Goal: Task Accomplishment & Management: Manage account settings

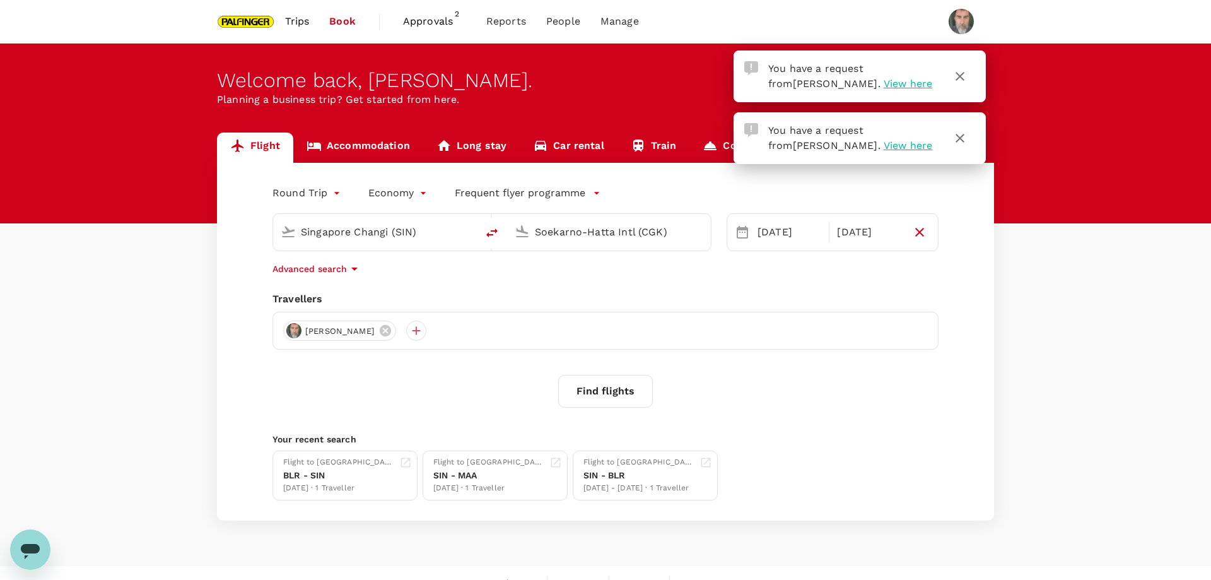
click at [884, 147] on span "View here" at bounding box center [908, 145] width 49 height 12
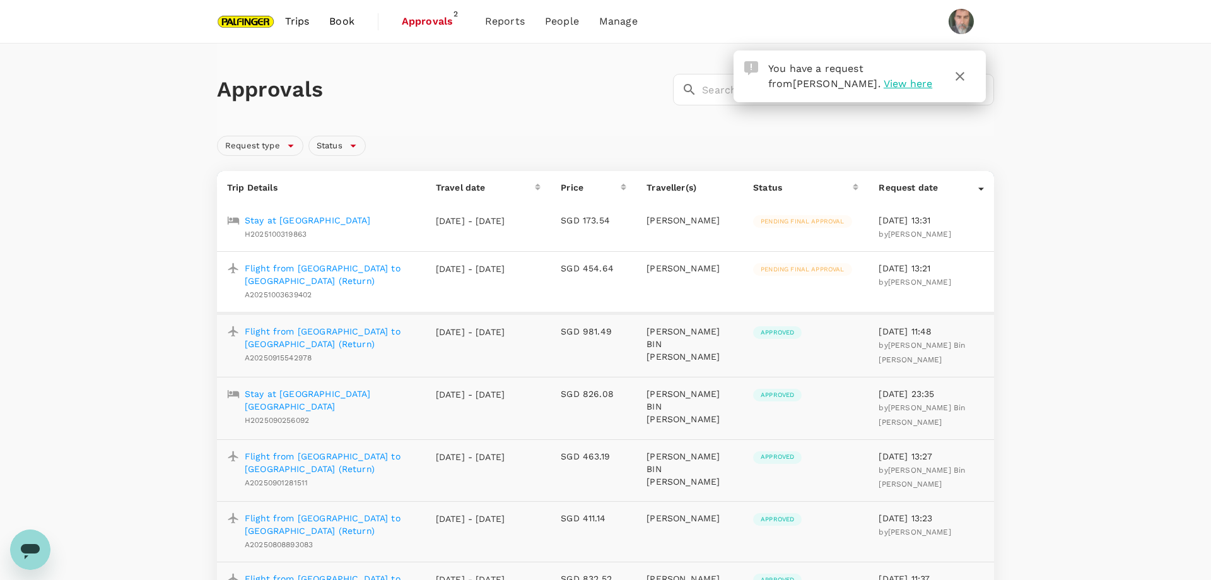
click at [353, 271] on p "Flight from Singapore to Bintulu (Return)" at bounding box center [330, 274] width 171 height 25
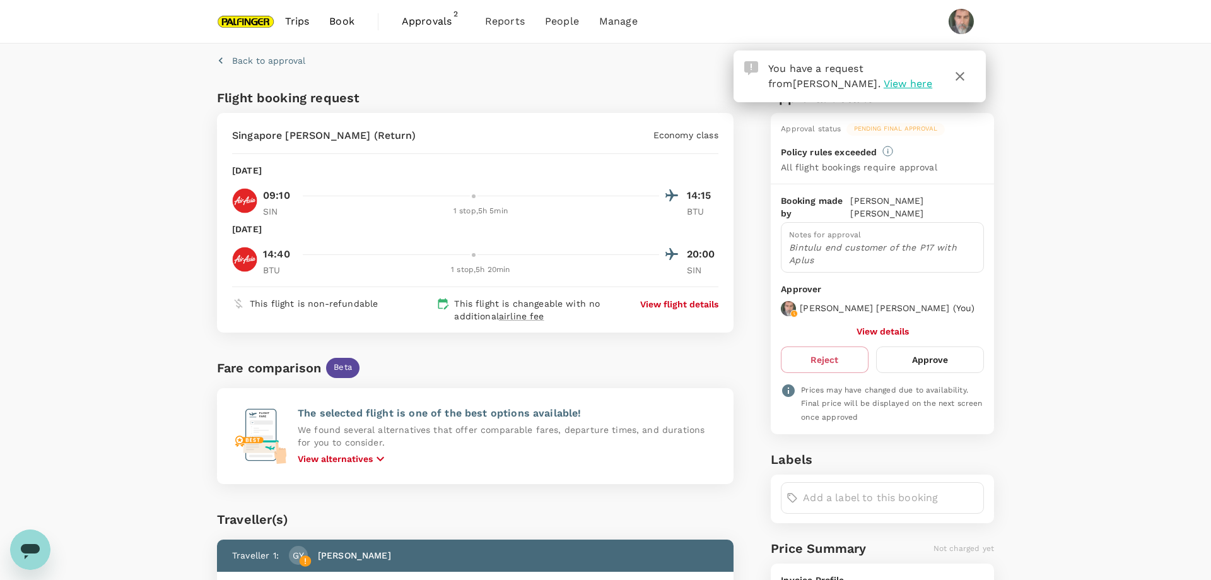
click at [684, 302] on p "View flight details" at bounding box center [679, 304] width 78 height 13
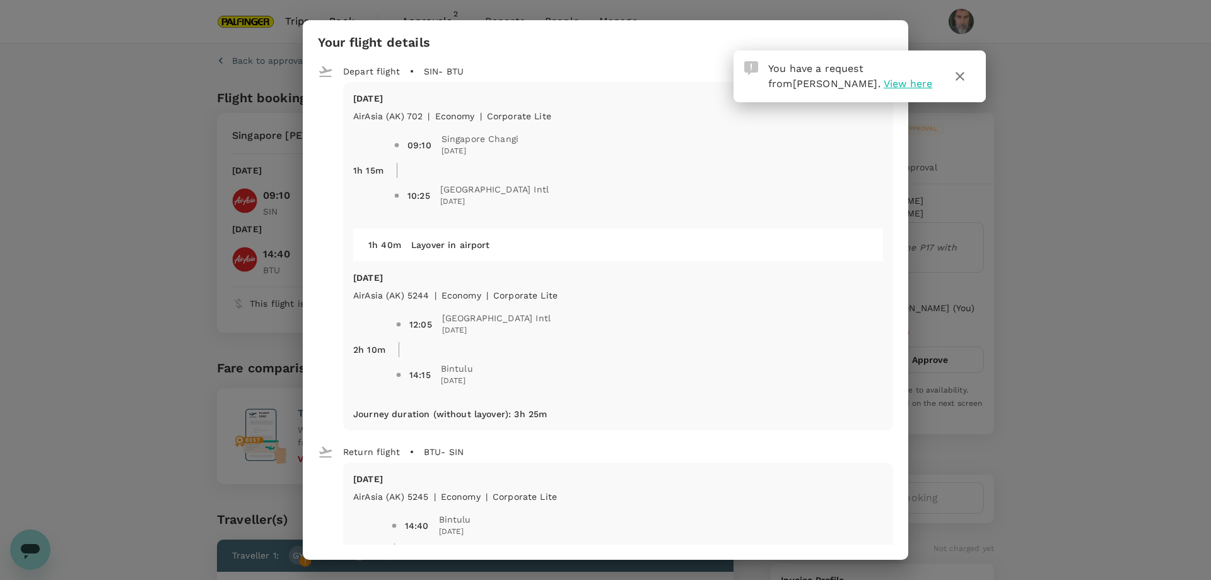
click at [958, 77] on icon "button" at bounding box center [960, 76] width 15 height 15
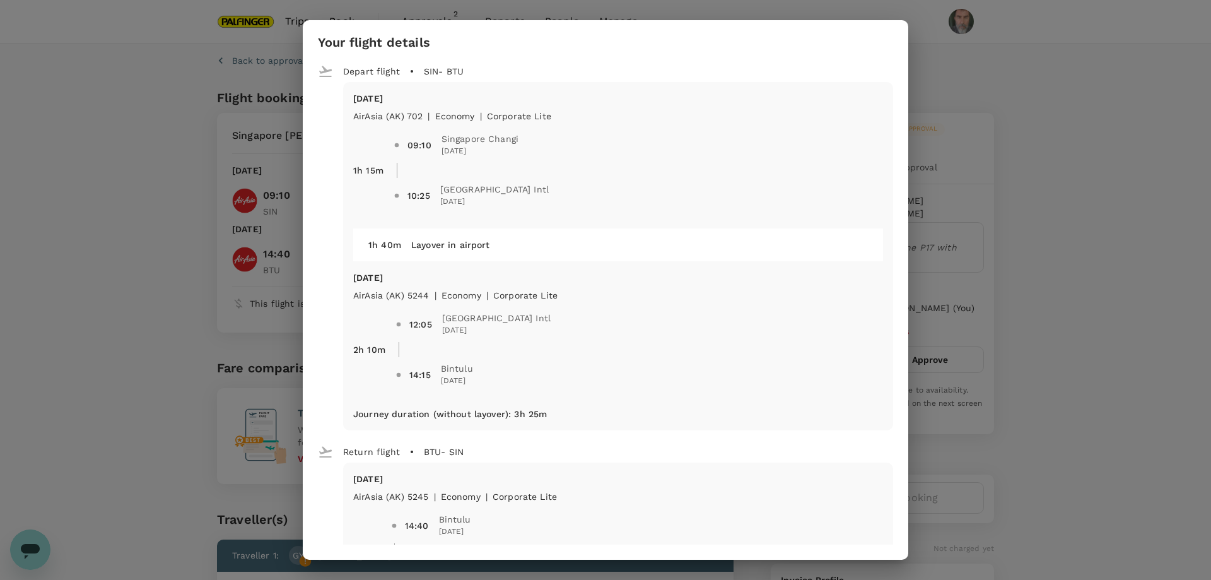
click at [1027, 113] on div "Your flight details Depart flight SIN - BTU Tue, 07 Oct AirAsia (AK) 702 | econ…" at bounding box center [605, 290] width 1211 height 580
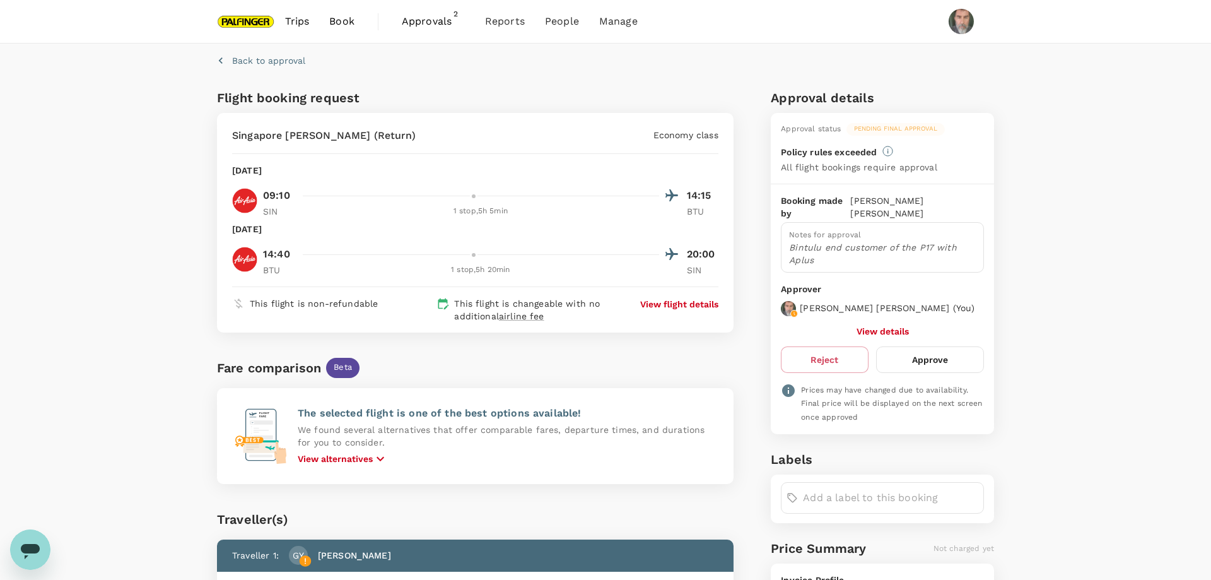
click at [922, 346] on button "Approve" at bounding box center [930, 359] width 108 height 26
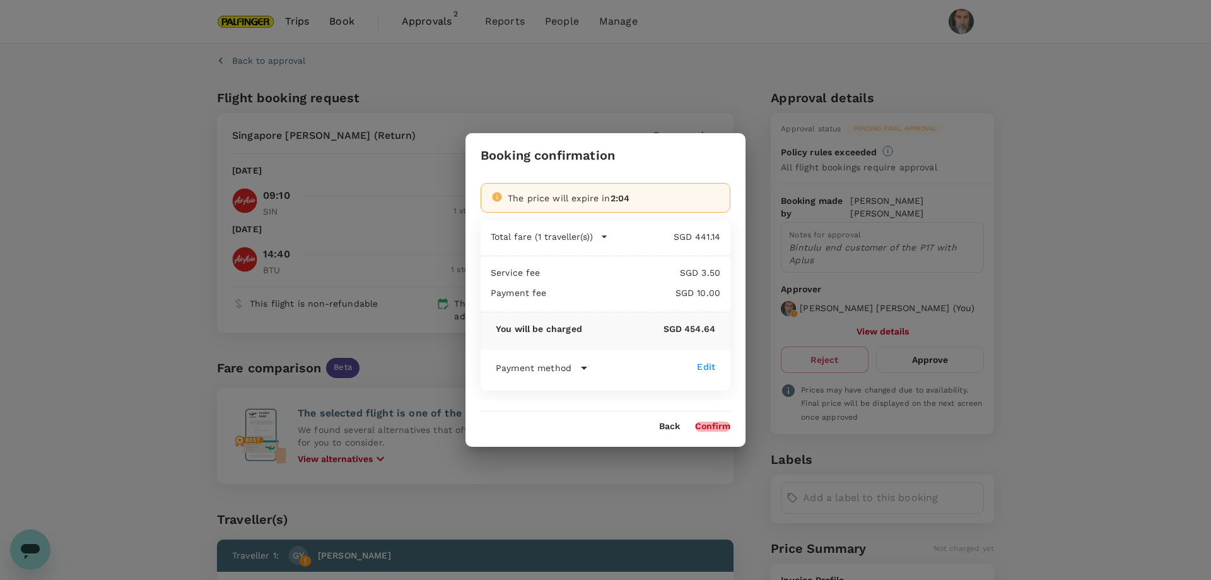
click at [708, 425] on button "Confirm" at bounding box center [712, 426] width 35 height 10
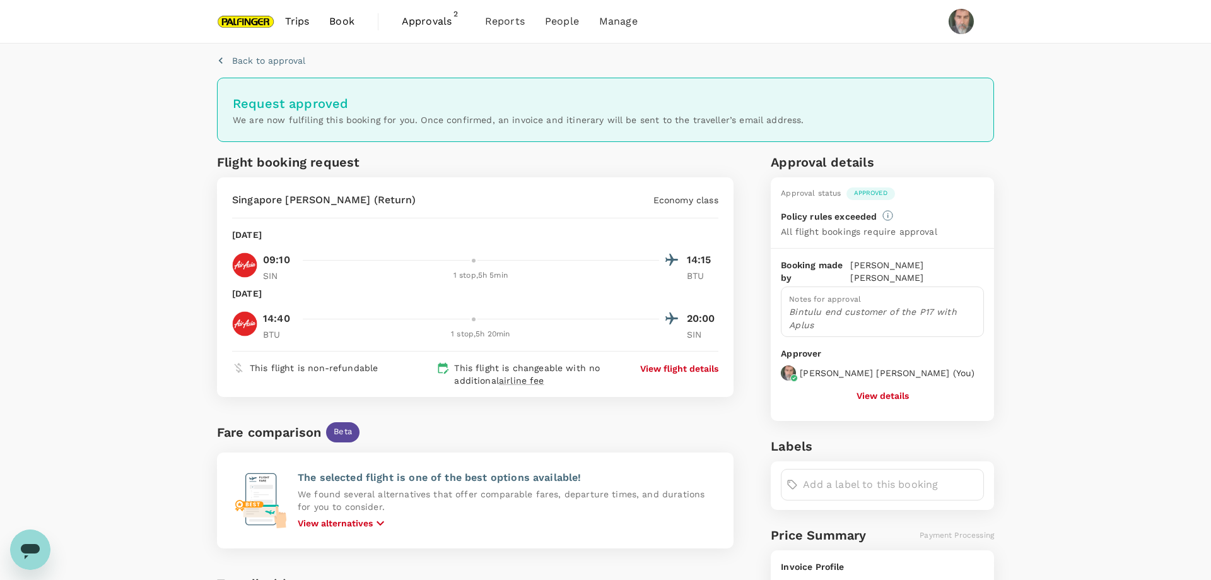
click at [437, 19] on span "Approvals" at bounding box center [433, 21] width 63 height 15
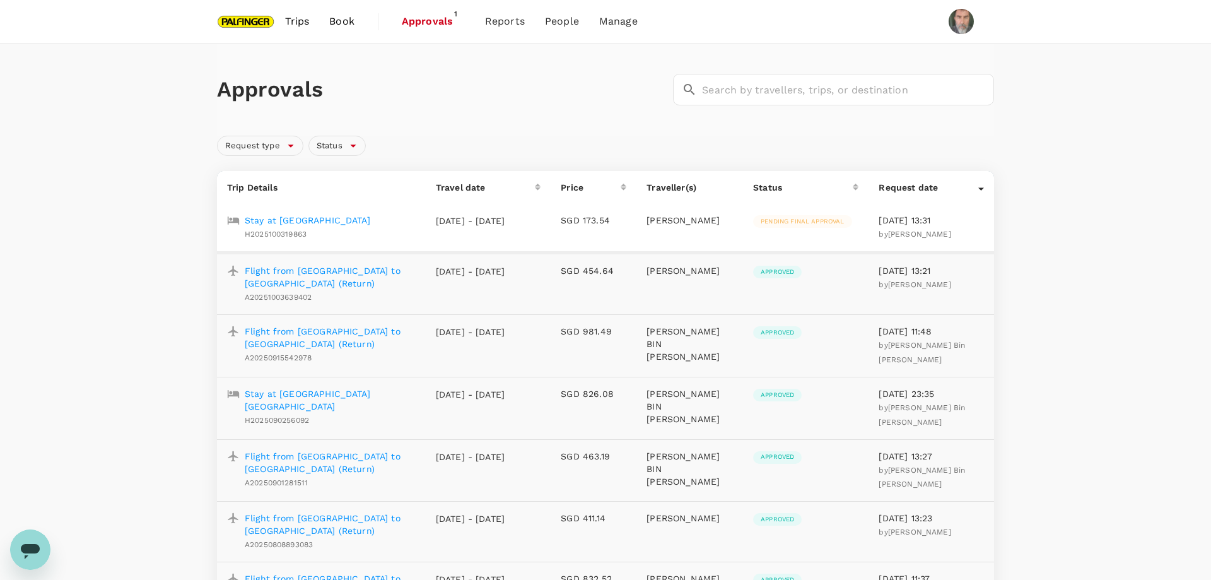
click at [357, 218] on p "Stay at [GEOGRAPHIC_DATA]" at bounding box center [308, 220] width 126 height 13
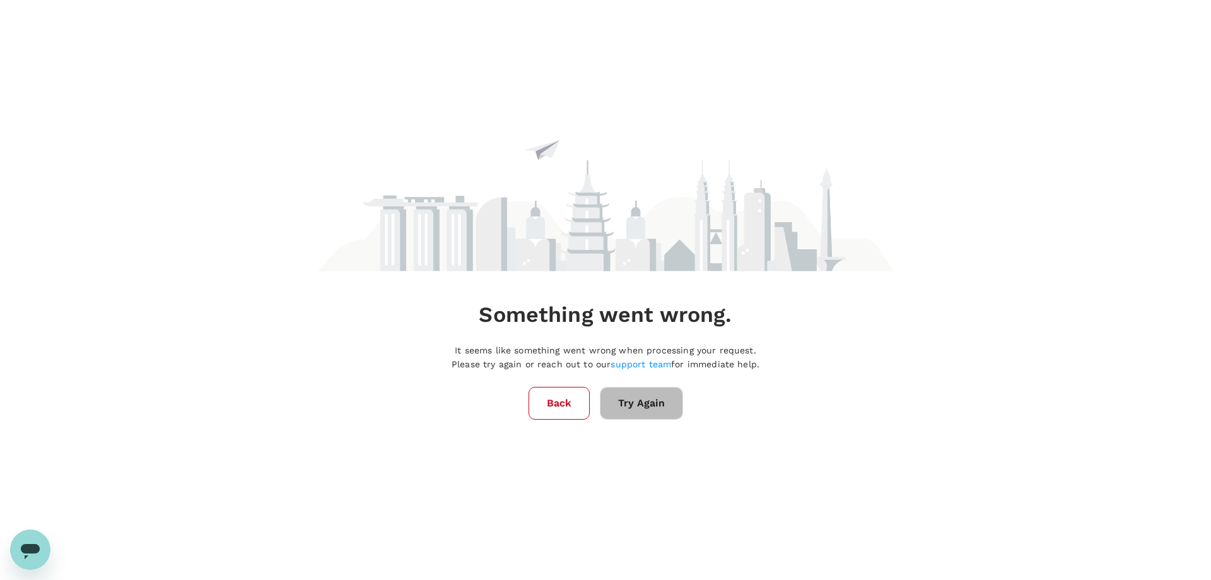
click at [637, 398] on button "Try Again" at bounding box center [641, 403] width 83 height 33
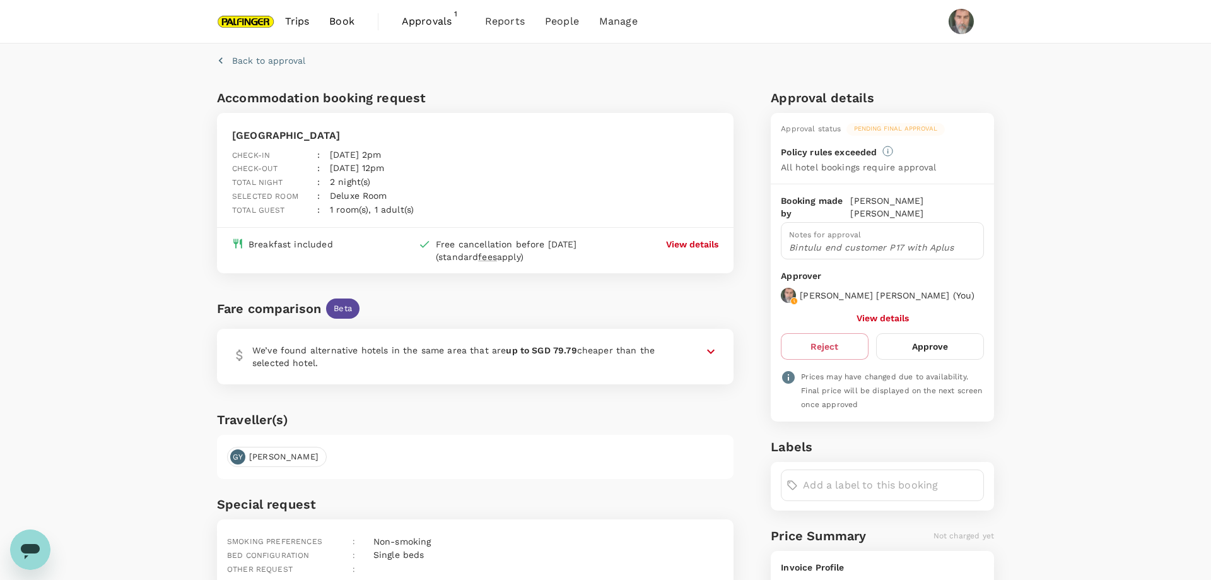
click at [930, 335] on button "Approve" at bounding box center [930, 346] width 108 height 26
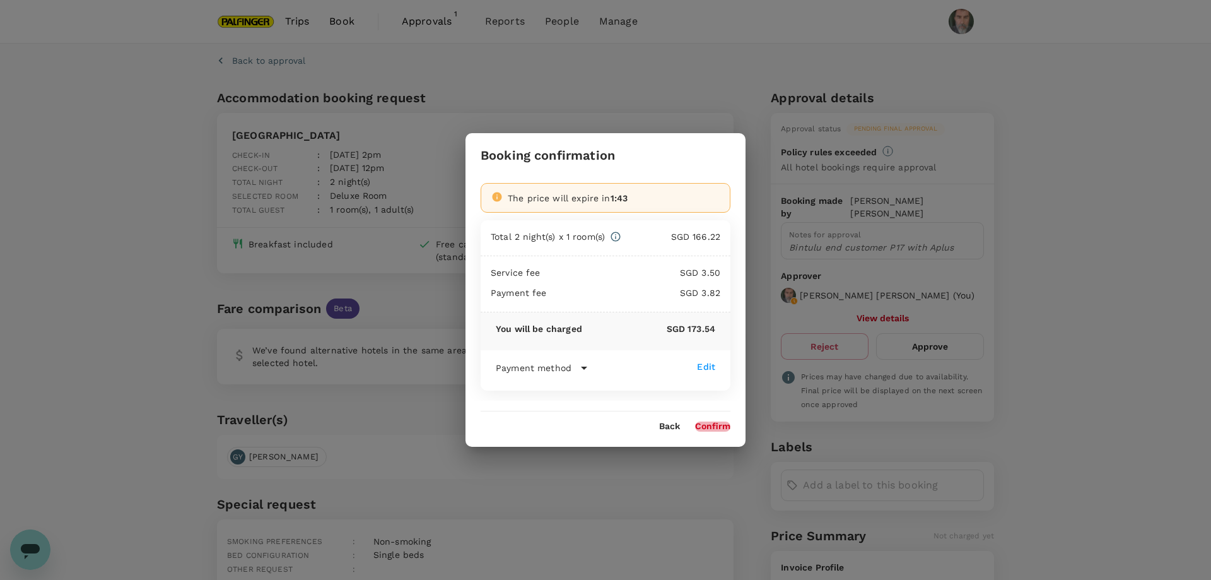
click at [713, 427] on button "Confirm" at bounding box center [712, 426] width 35 height 10
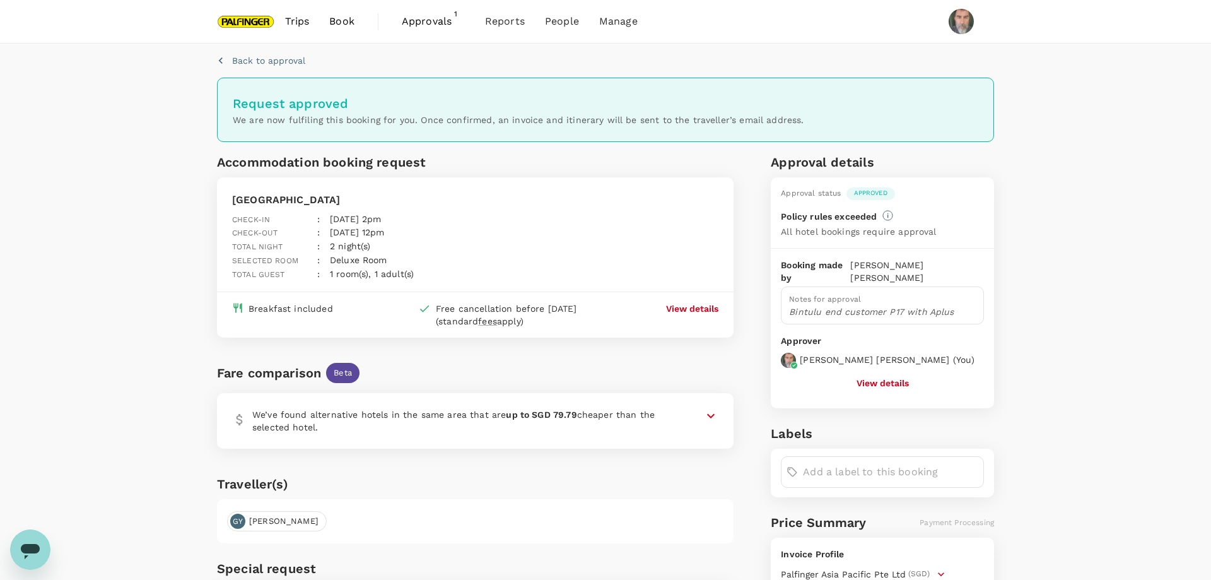
click at [429, 21] on span "Approvals" at bounding box center [433, 21] width 63 height 15
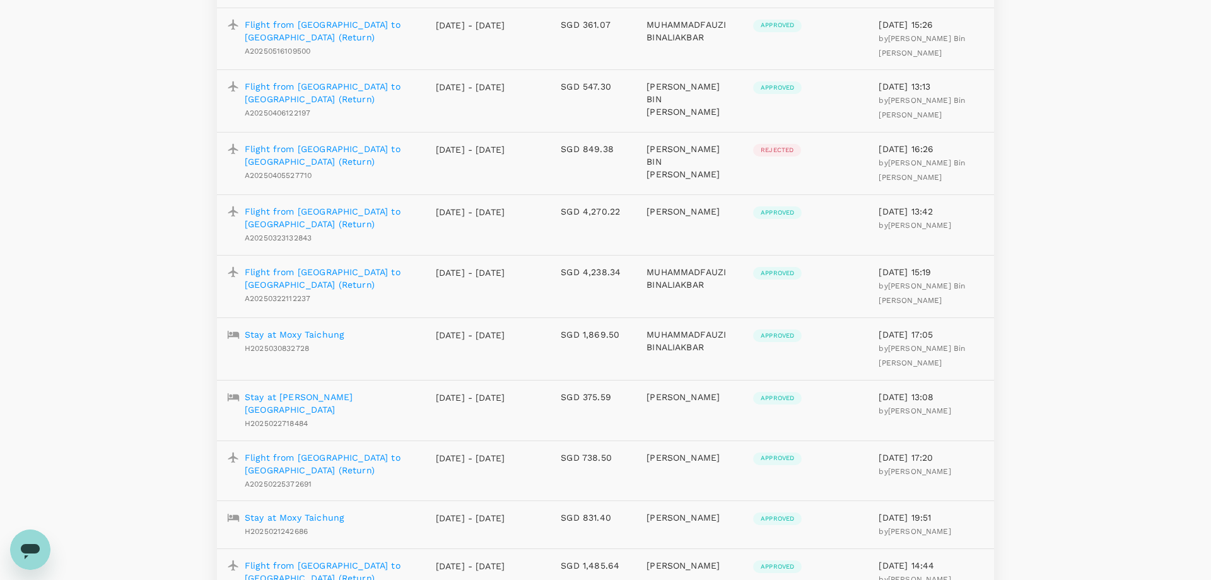
scroll to position [1266, 0]
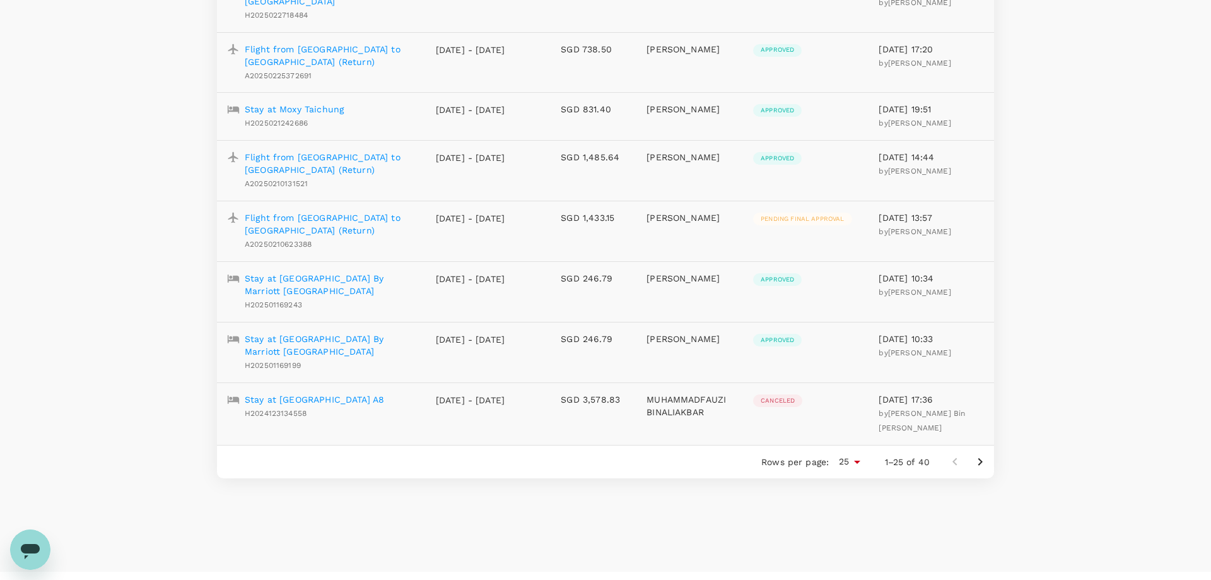
click at [327, 211] on p "Flight from [GEOGRAPHIC_DATA] to [GEOGRAPHIC_DATA] (Return)" at bounding box center [330, 223] width 171 height 25
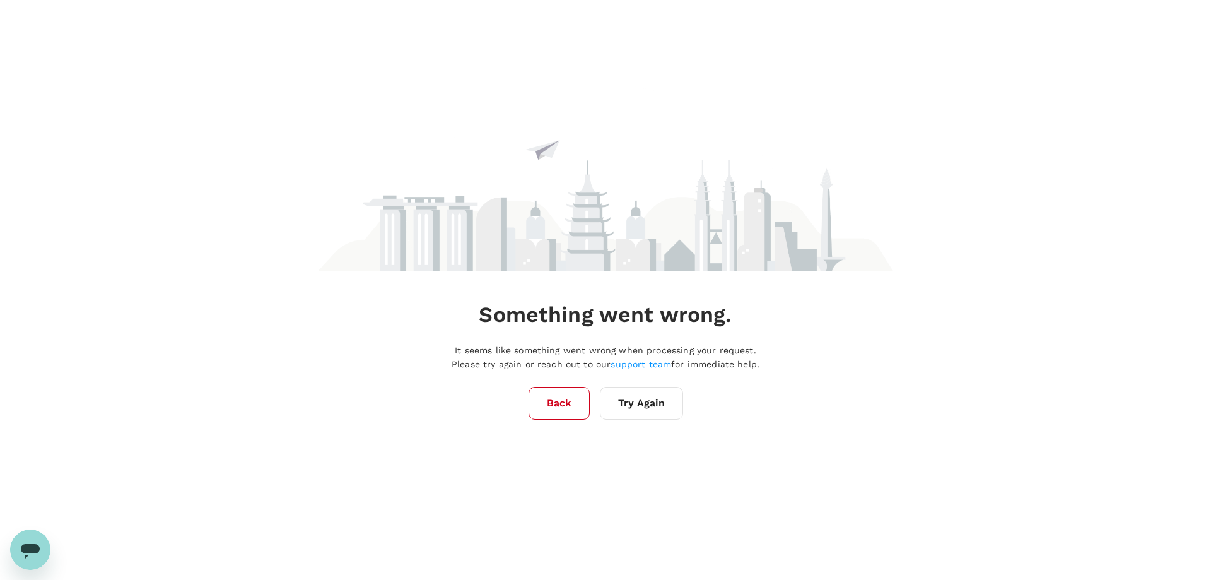
click at [635, 396] on button "Try Again" at bounding box center [641, 403] width 83 height 33
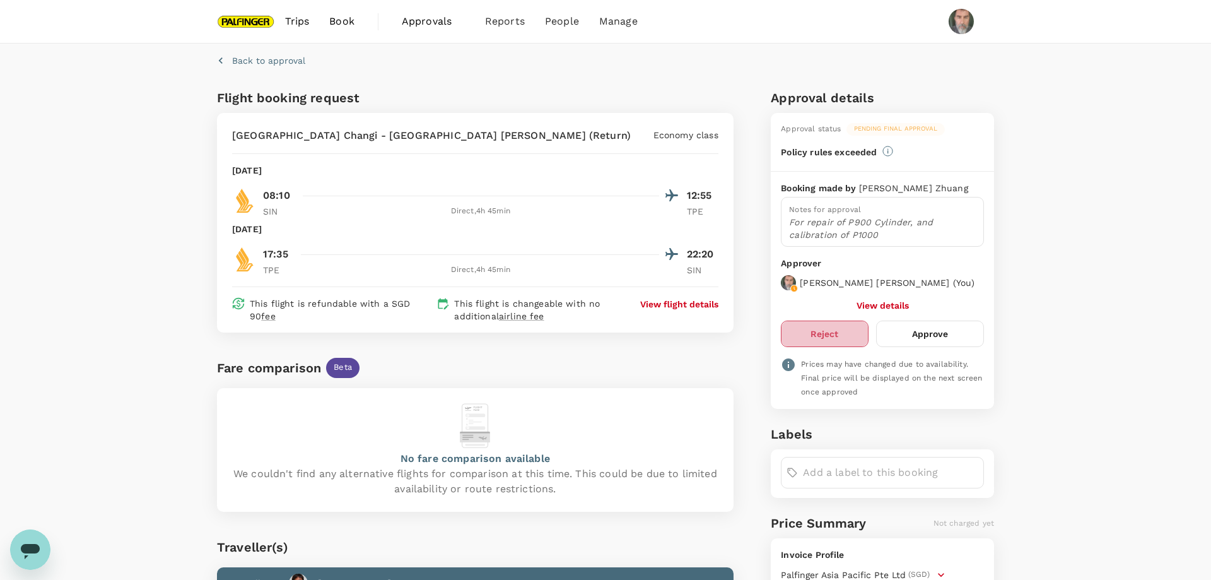
click at [824, 332] on button "Reject" at bounding box center [824, 333] width 87 height 26
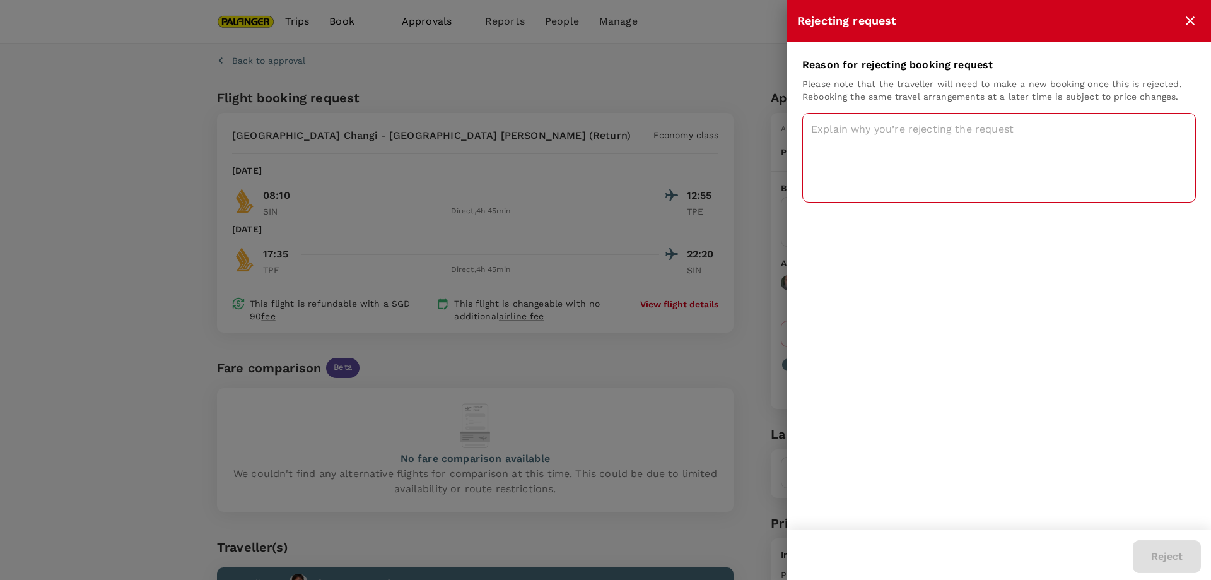
click at [937, 132] on textarea at bounding box center [999, 158] width 394 height 90
type textarea "as discussed"
click at [1164, 555] on button "Reject" at bounding box center [1167, 556] width 68 height 33
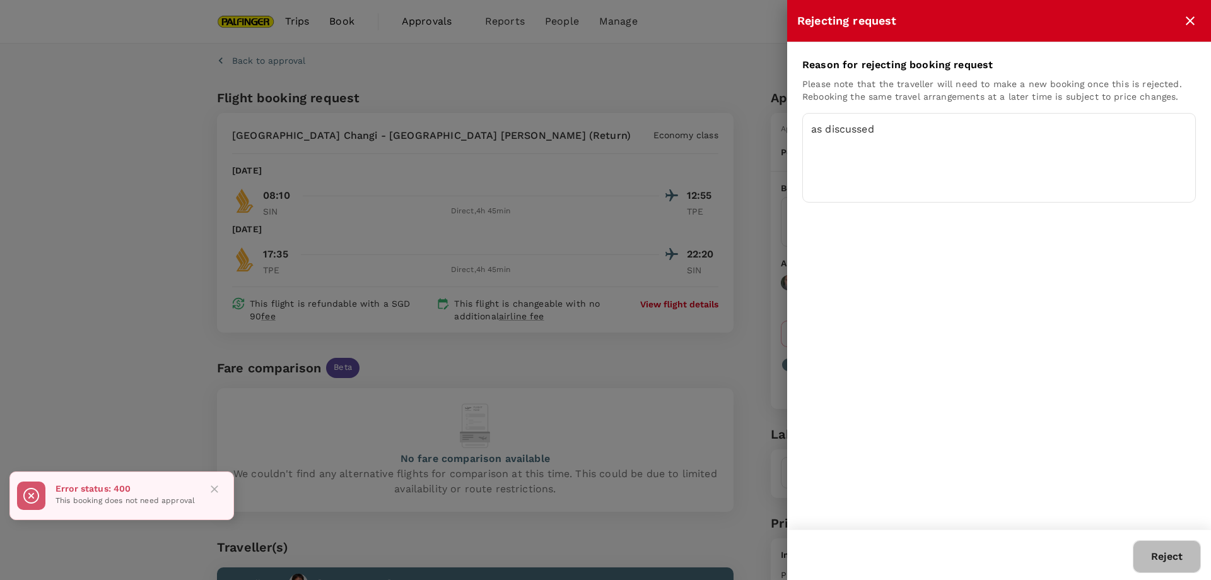
click at [1166, 554] on button "Reject" at bounding box center [1167, 556] width 68 height 33
click at [1191, 15] on icon "close" at bounding box center [1190, 20] width 15 height 15
